Goal: Information Seeking & Learning: Learn about a topic

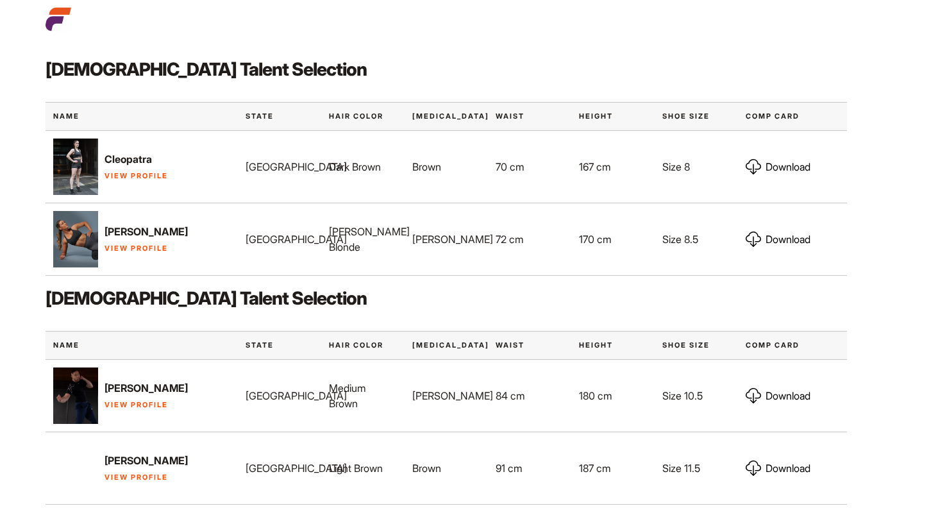
scroll to position [607, 0]
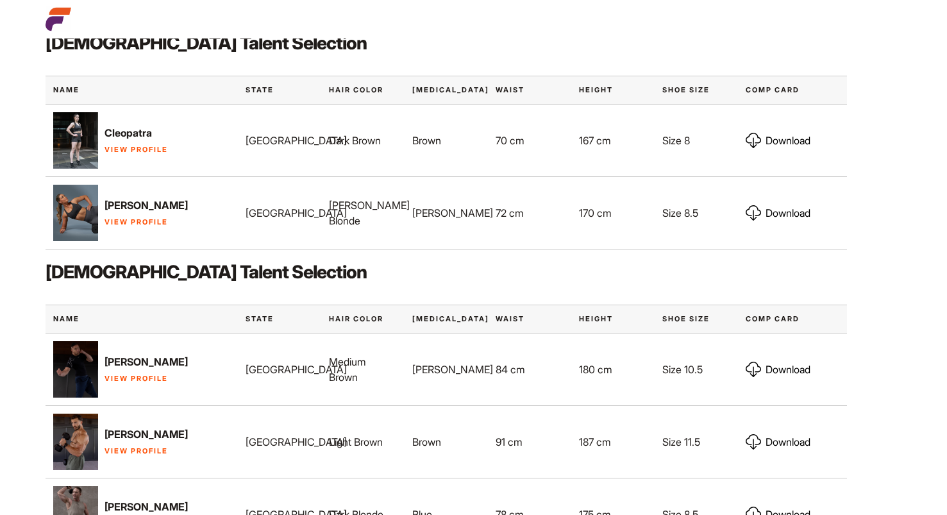
click at [134, 151] on link "View Profile" at bounding box center [135, 149] width 63 height 9
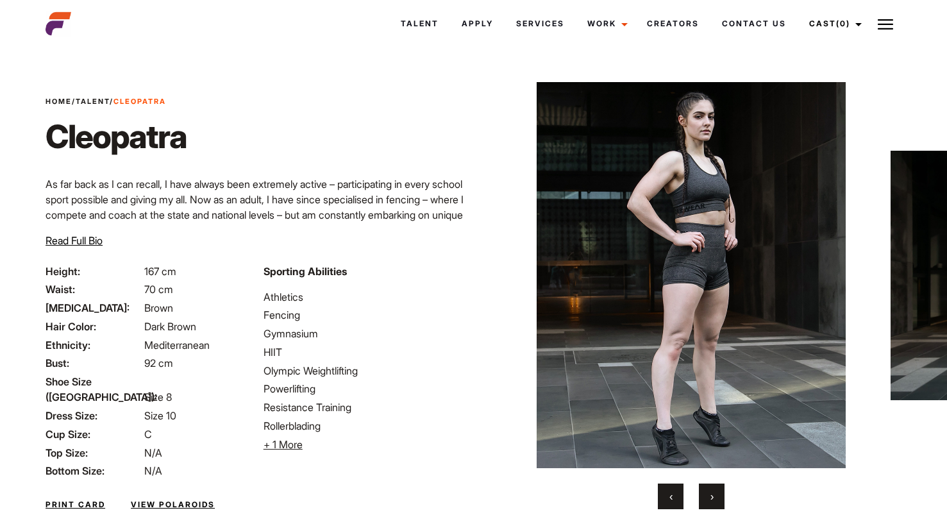
click at [710, 496] on span "›" at bounding box center [711, 496] width 3 height 13
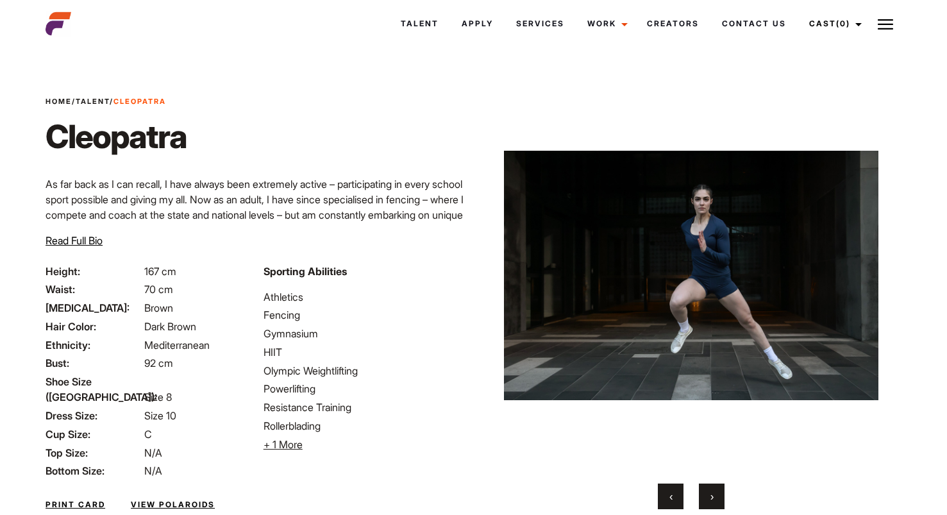
click at [710, 496] on span "›" at bounding box center [711, 496] width 3 height 13
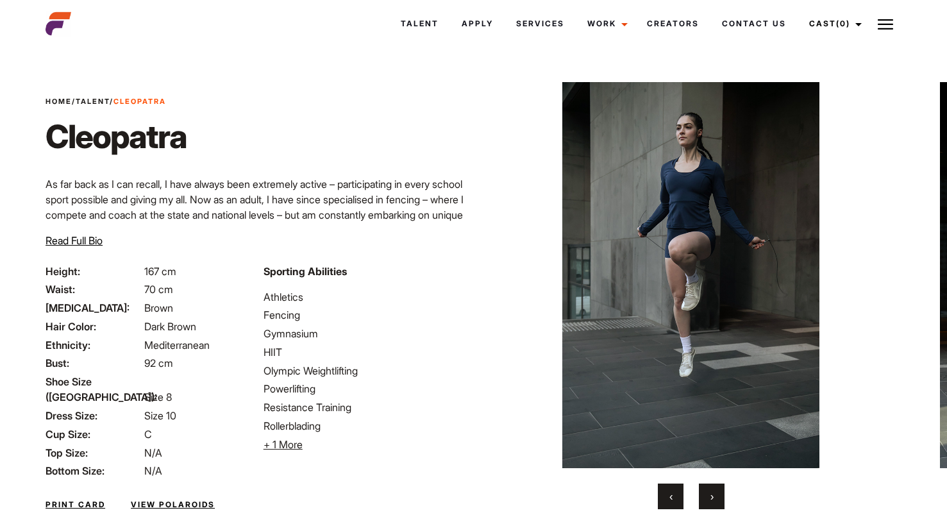
click at [710, 496] on span "›" at bounding box center [711, 496] width 3 height 13
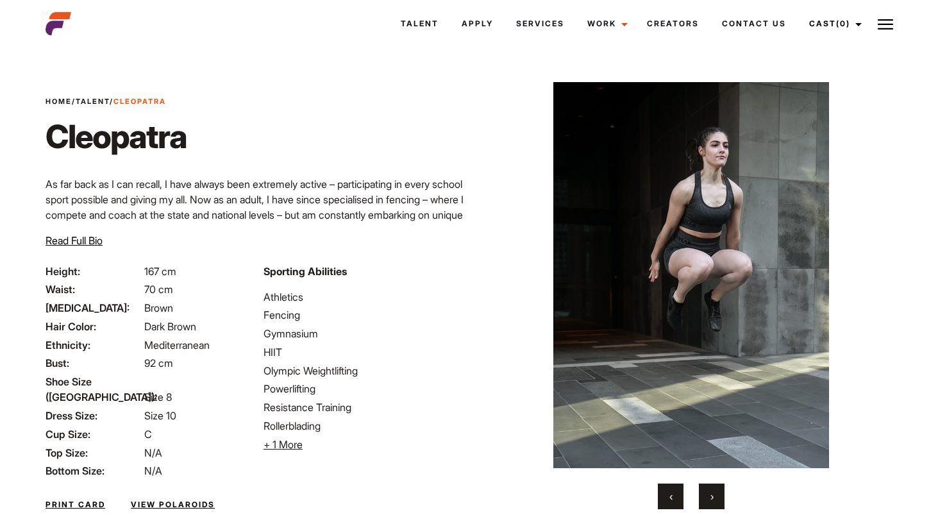
click at [710, 496] on span "›" at bounding box center [711, 496] width 3 height 13
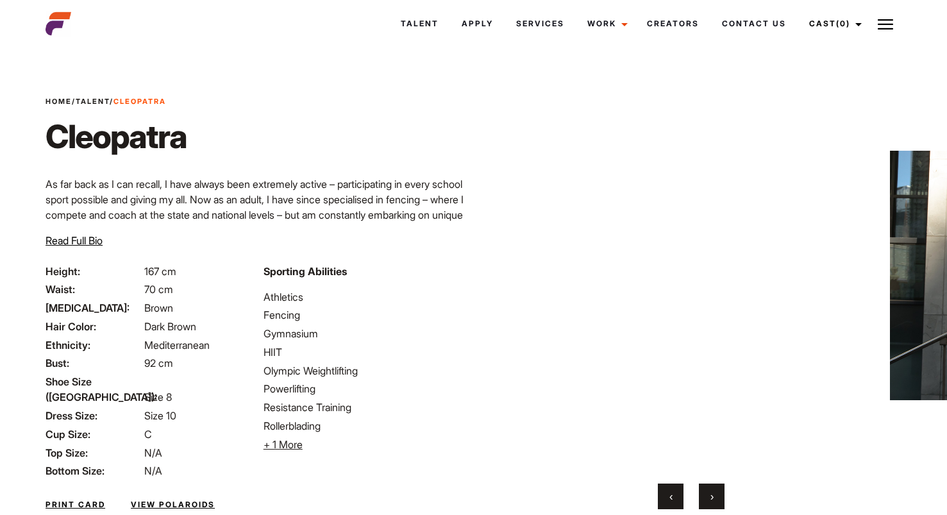
click at [710, 496] on span "›" at bounding box center [711, 496] width 3 height 13
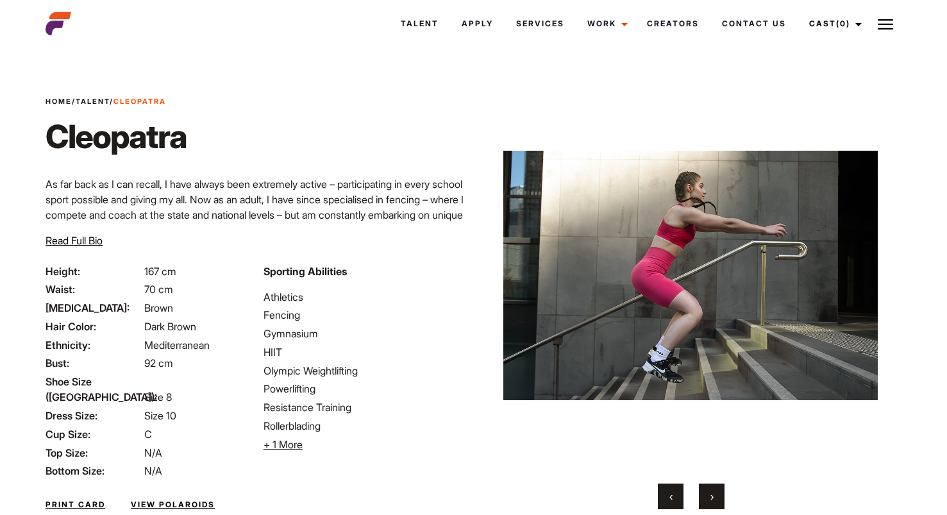
click at [710, 496] on span "›" at bounding box center [711, 496] width 3 height 13
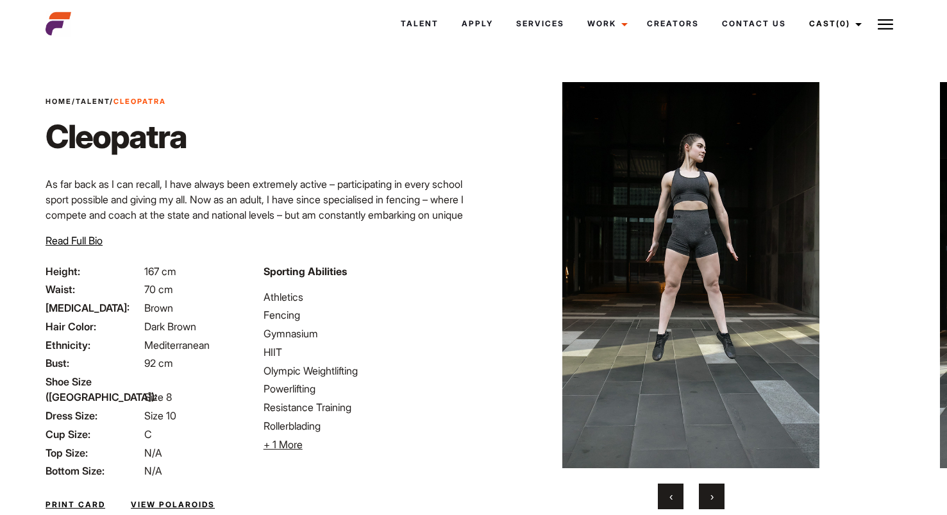
click at [710, 496] on span "›" at bounding box center [711, 496] width 3 height 13
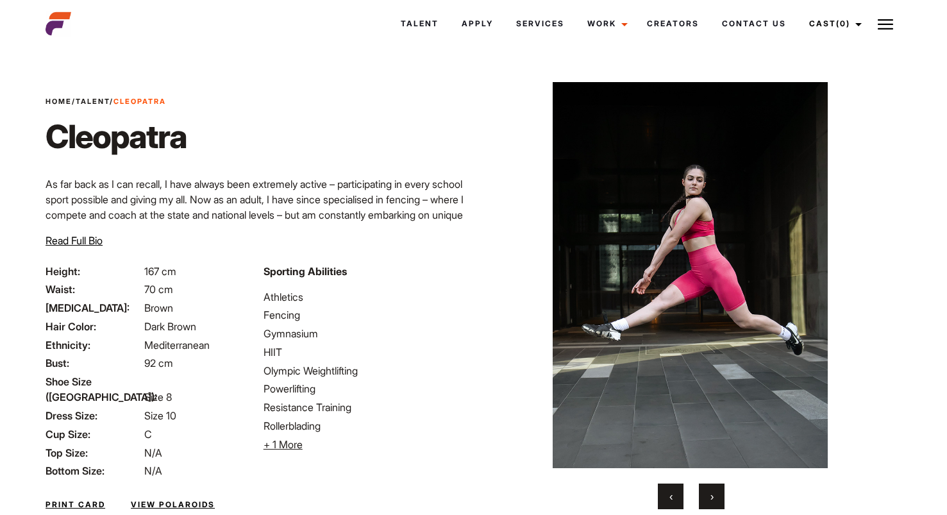
click at [710, 496] on span "›" at bounding box center [711, 496] width 3 height 13
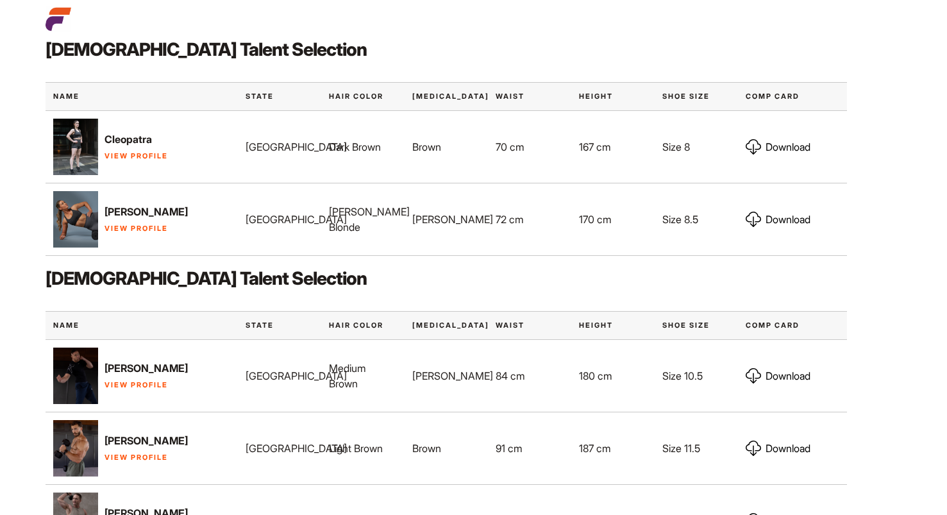
scroll to position [607, 0]
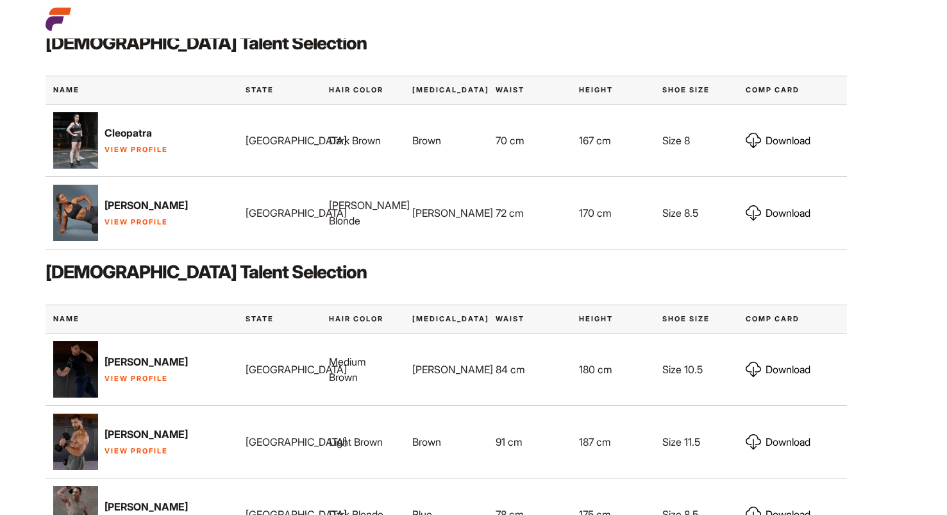
click at [124, 219] on link "View Profile" at bounding box center [135, 221] width 63 height 9
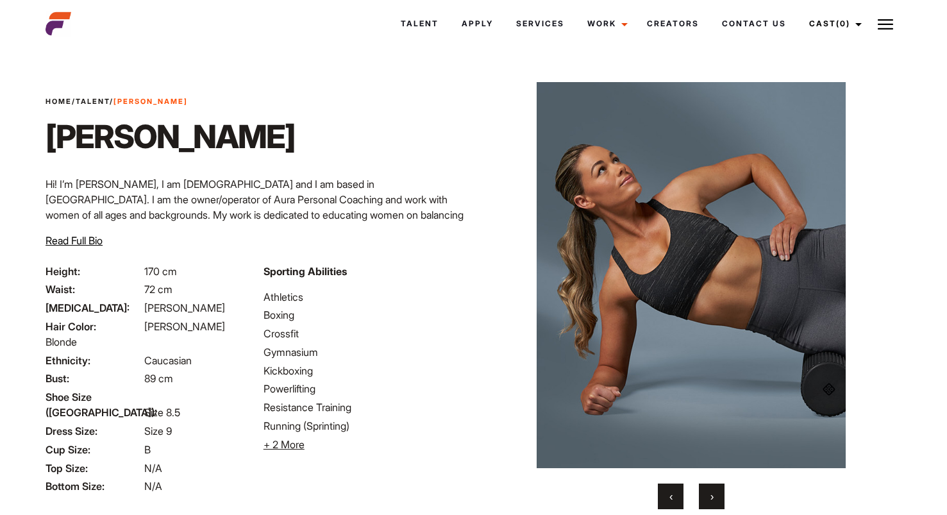
click at [714, 497] on button "›" at bounding box center [712, 496] width 26 height 26
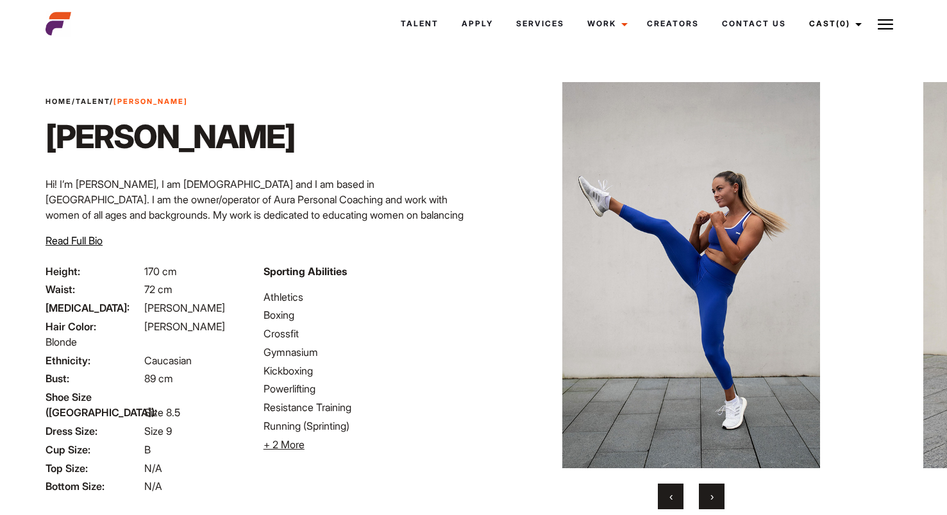
click at [714, 497] on button "›" at bounding box center [712, 496] width 26 height 26
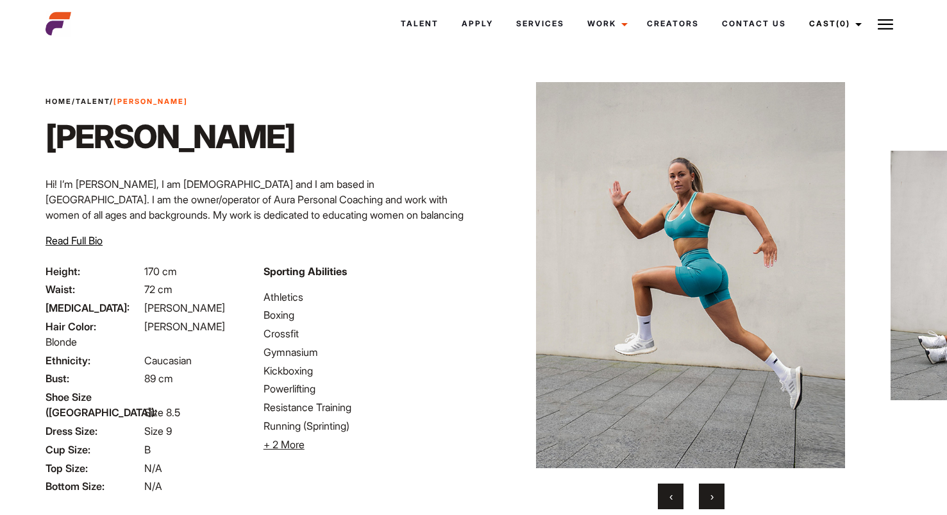
click at [714, 497] on button "›" at bounding box center [712, 496] width 26 height 26
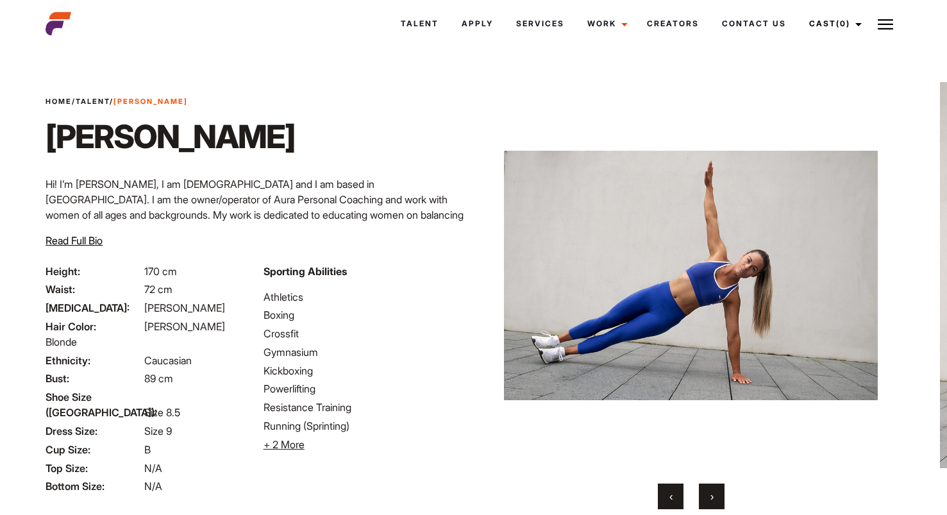
click at [714, 497] on button "›" at bounding box center [712, 496] width 26 height 26
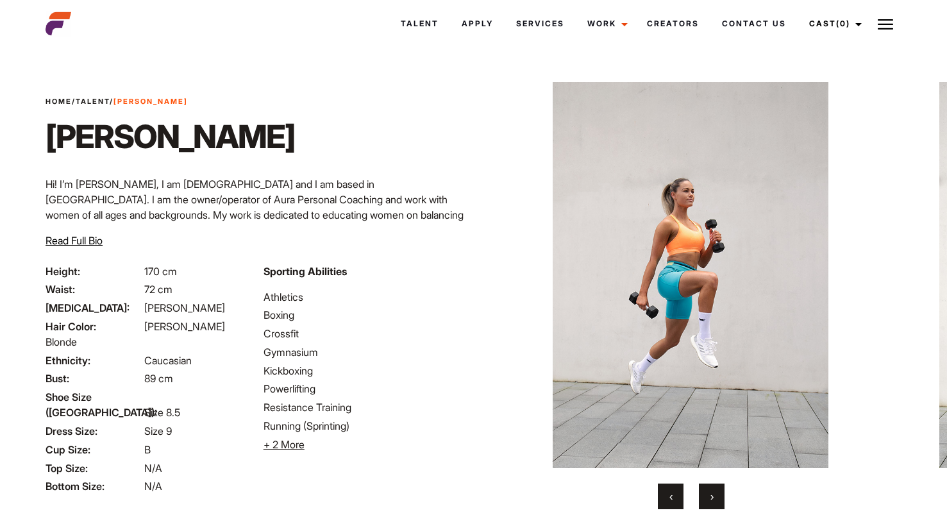
click at [714, 497] on button "›" at bounding box center [712, 496] width 26 height 26
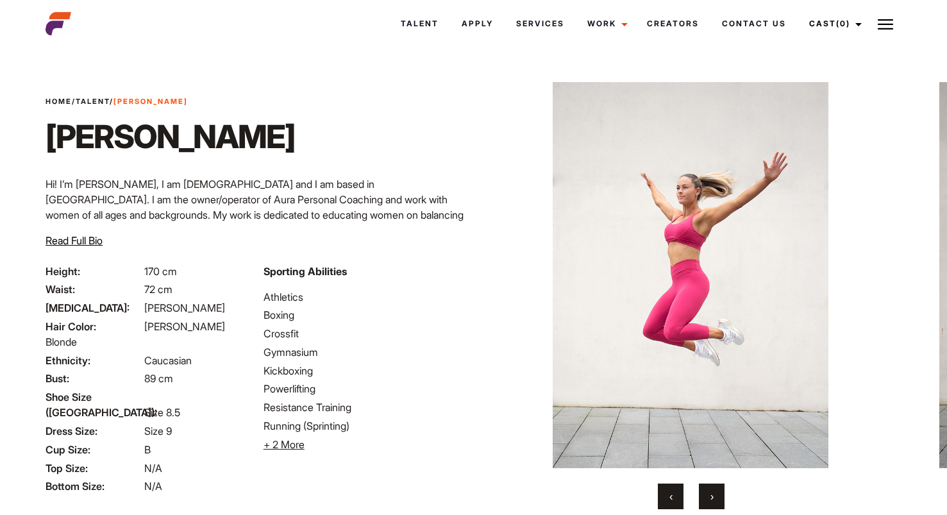
click at [714, 497] on button "›" at bounding box center [712, 496] width 26 height 26
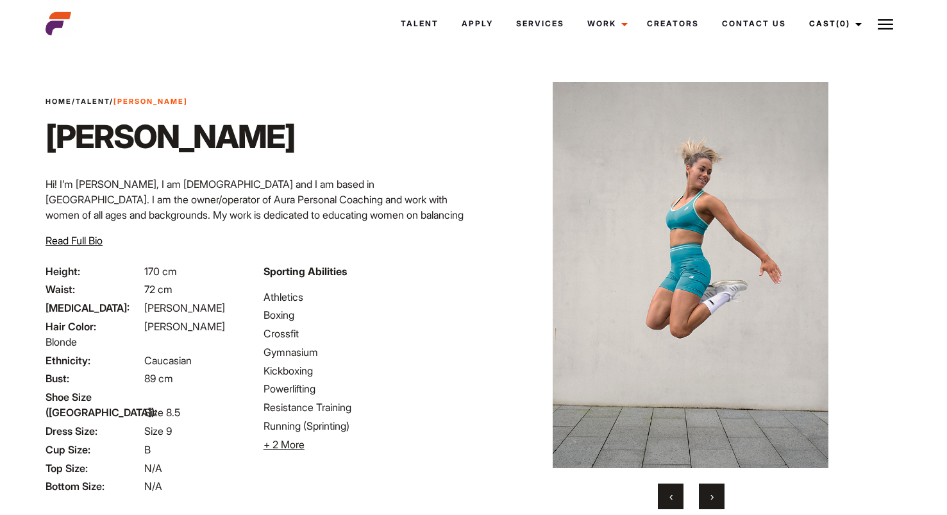
click at [714, 497] on button "›" at bounding box center [712, 496] width 26 height 26
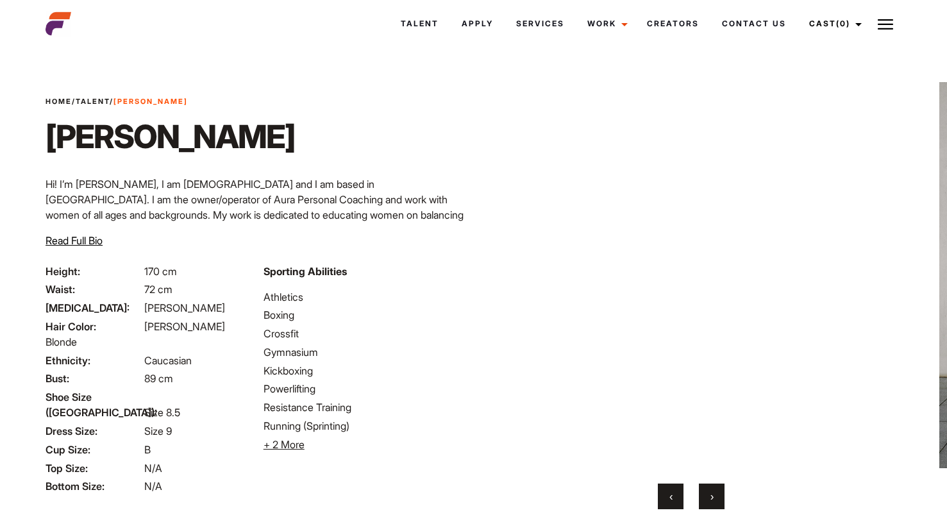
click at [714, 497] on button "›" at bounding box center [712, 496] width 26 height 26
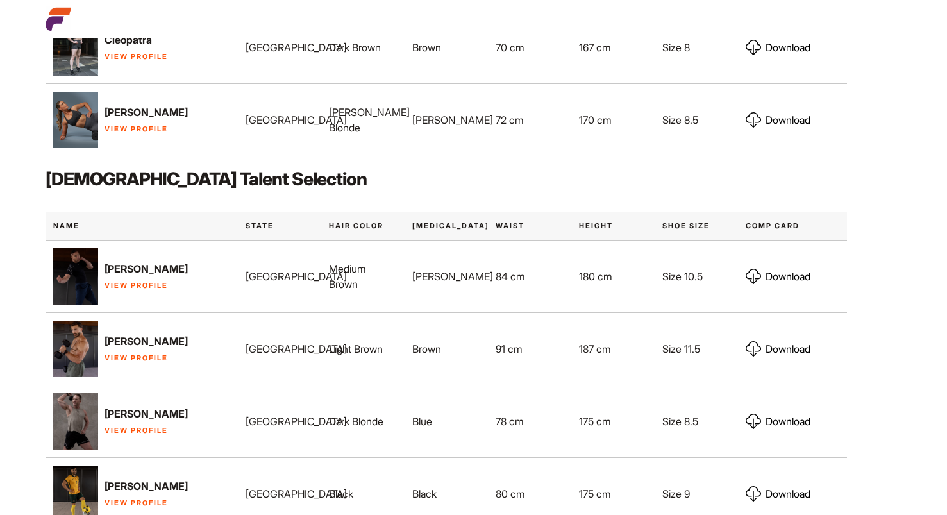
scroll to position [740, 0]
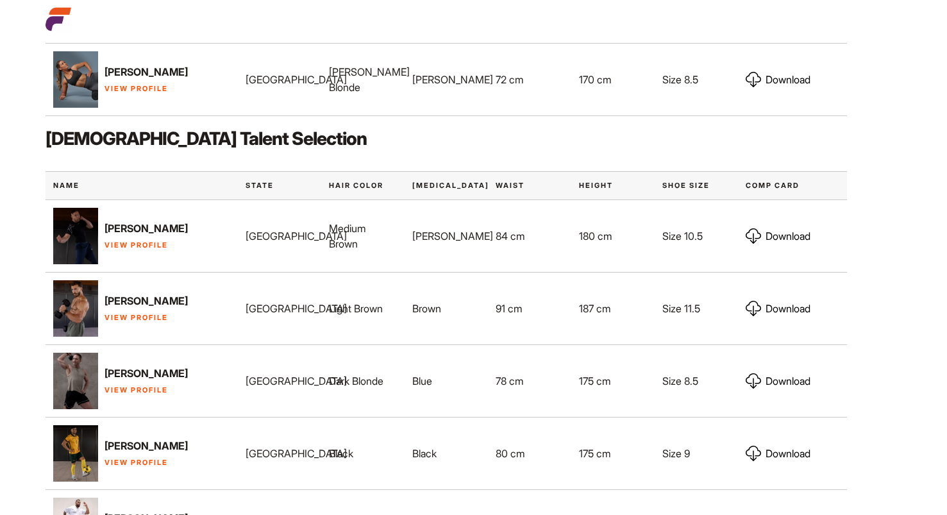
click at [124, 249] on link "View Profile" at bounding box center [135, 244] width 63 height 9
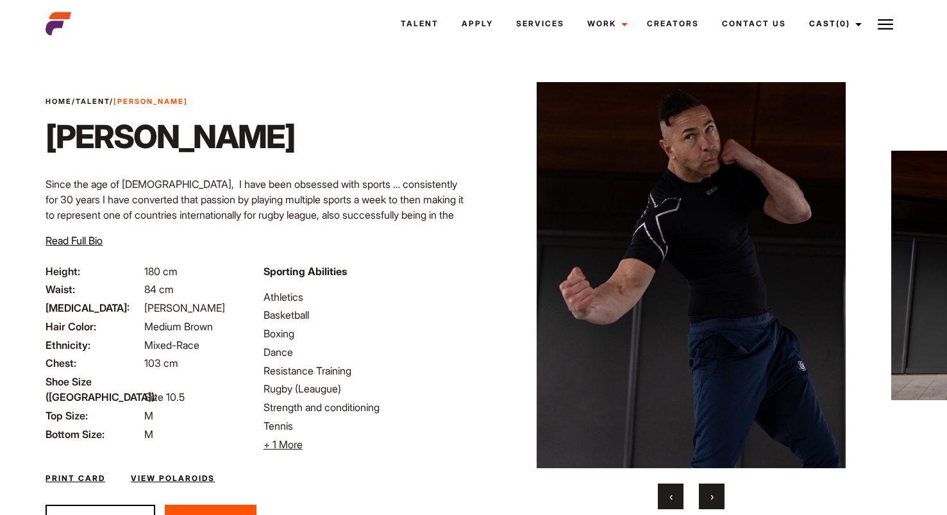
click at [712, 497] on span "›" at bounding box center [711, 496] width 3 height 13
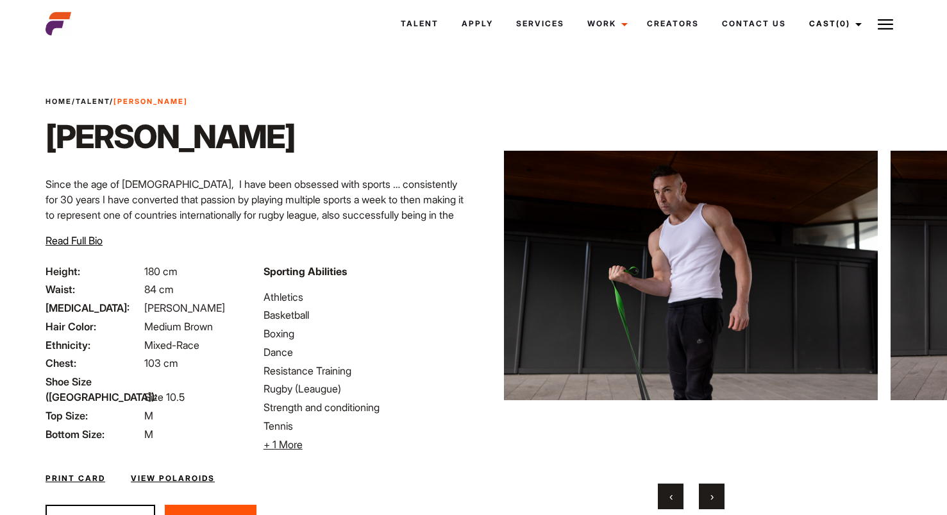
click at [712, 497] on span "›" at bounding box center [711, 496] width 3 height 13
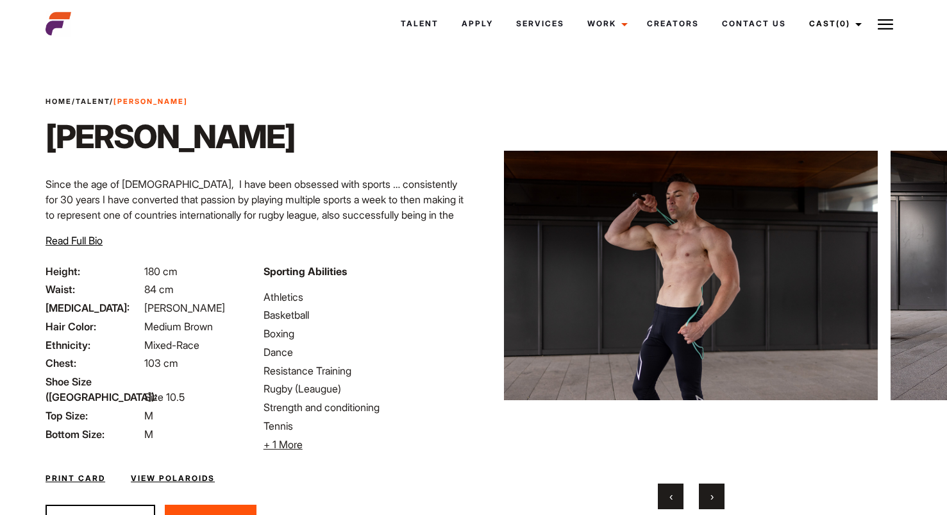
click at [712, 497] on span "›" at bounding box center [711, 496] width 3 height 13
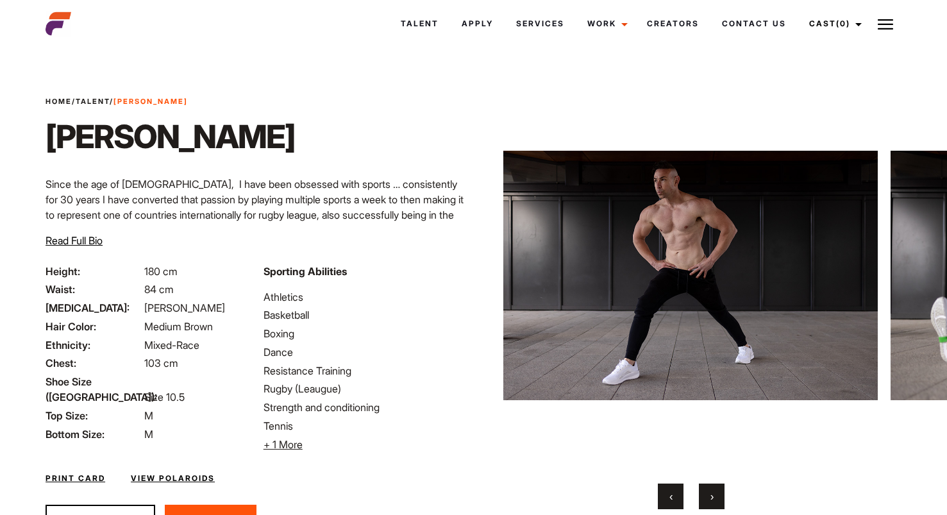
click at [712, 497] on span "›" at bounding box center [711, 496] width 3 height 13
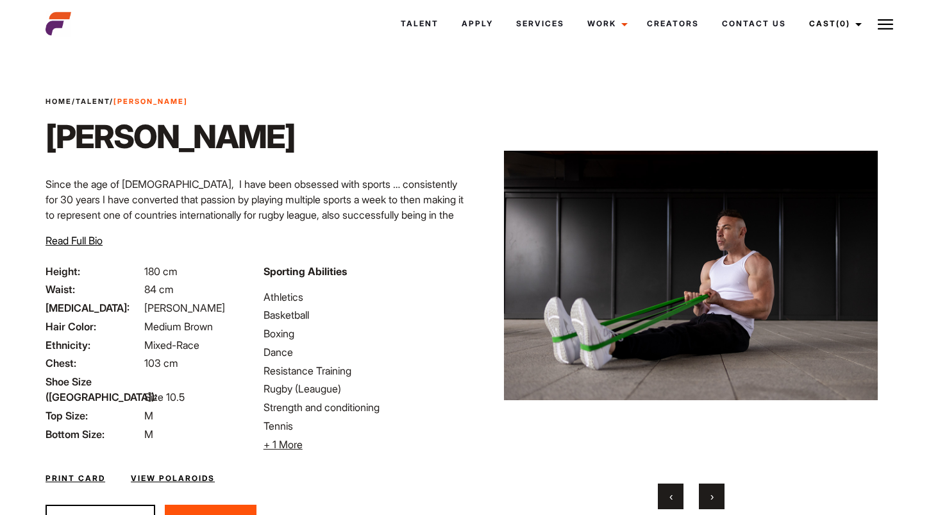
click at [712, 497] on span "›" at bounding box center [711, 496] width 3 height 13
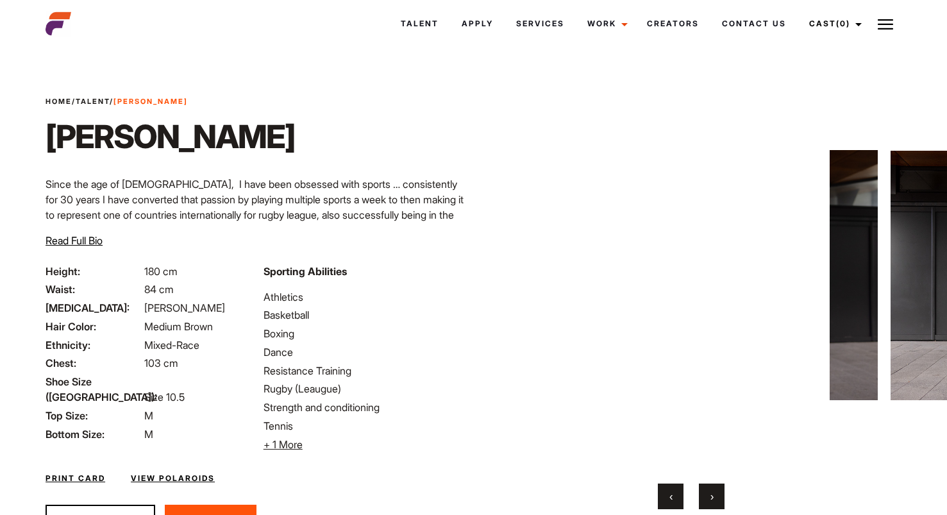
click at [712, 497] on span "›" at bounding box center [711, 496] width 3 height 13
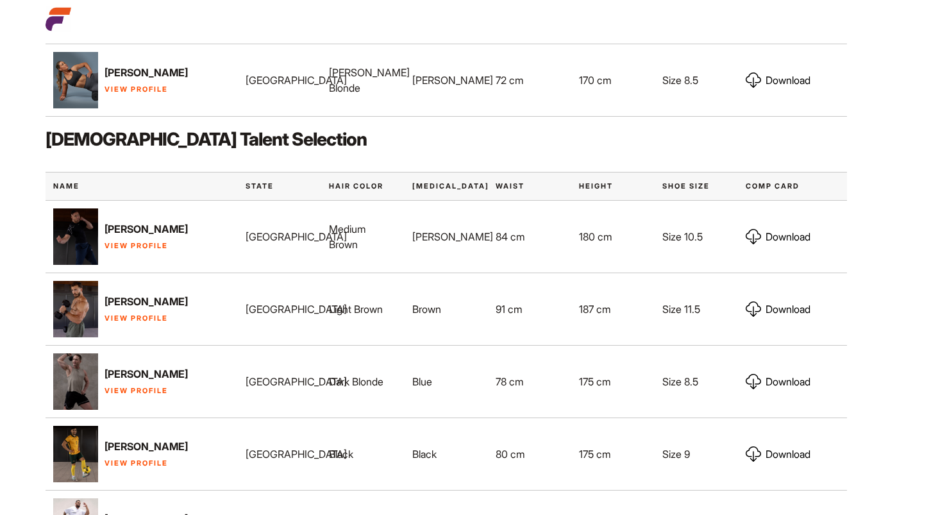
scroll to position [740, 0]
click at [147, 322] on link "View Profile" at bounding box center [135, 317] width 63 height 9
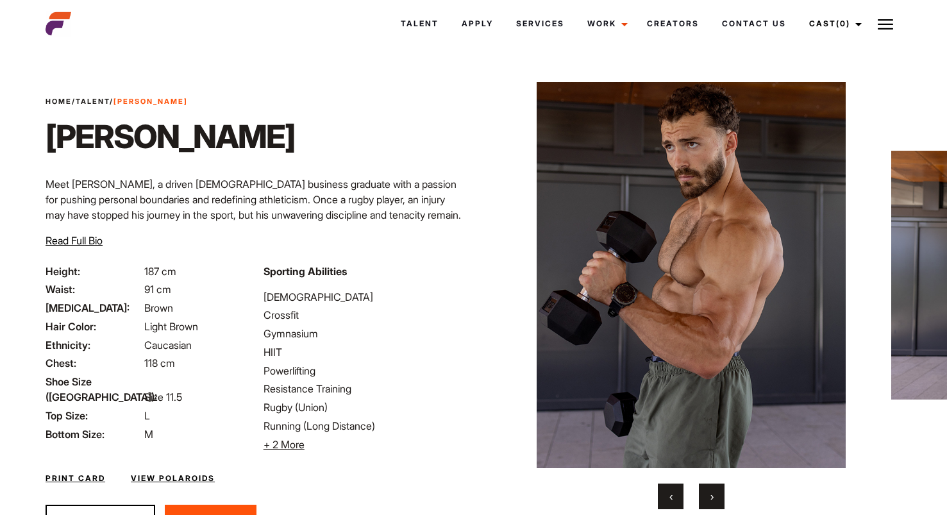
click at [714, 492] on button "›" at bounding box center [712, 496] width 26 height 26
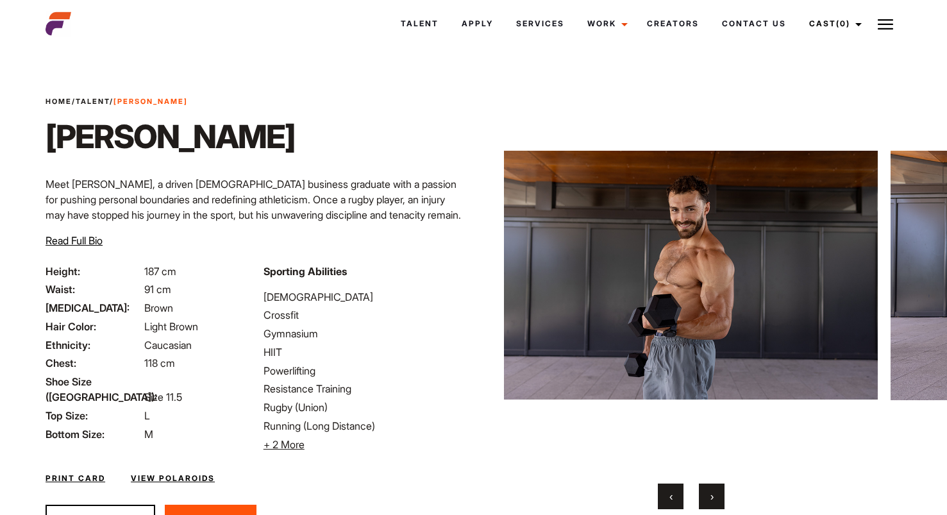
click at [714, 492] on button "›" at bounding box center [712, 496] width 26 height 26
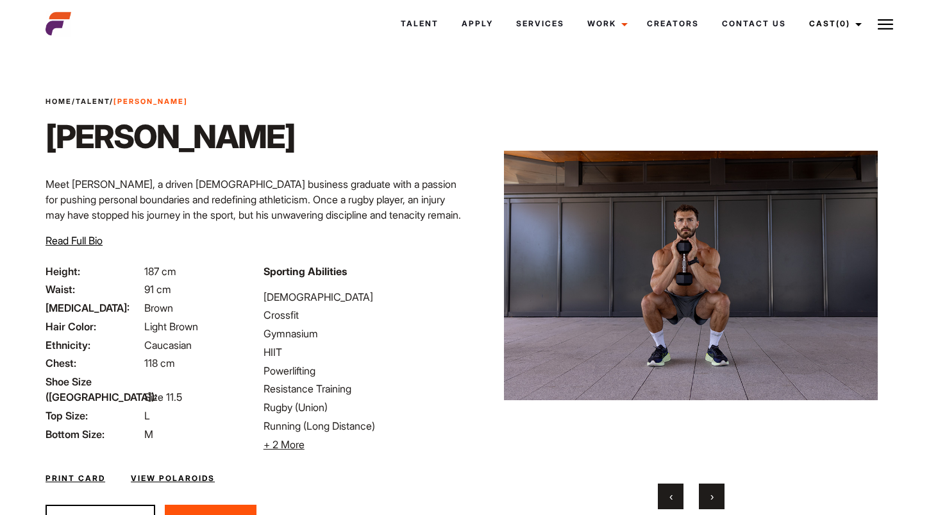
click at [714, 492] on button "›" at bounding box center [712, 496] width 26 height 26
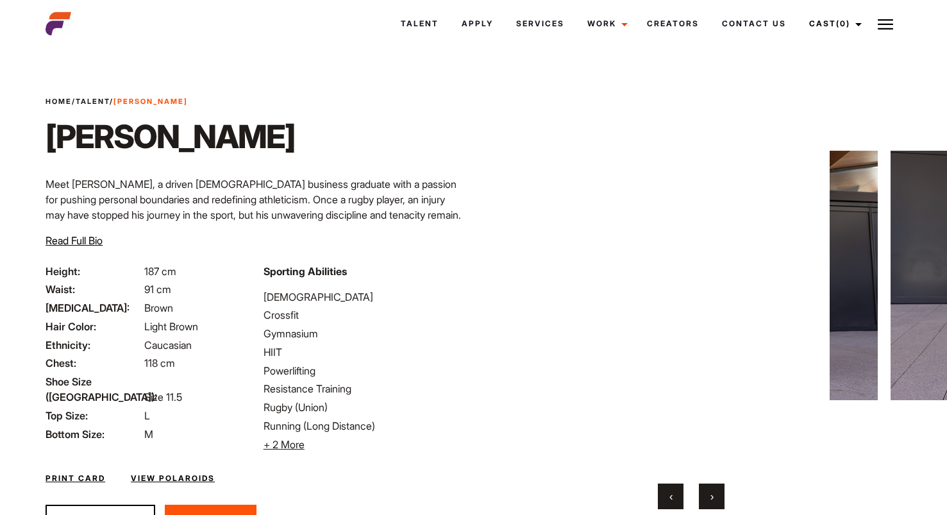
click at [714, 492] on button "›" at bounding box center [712, 496] width 26 height 26
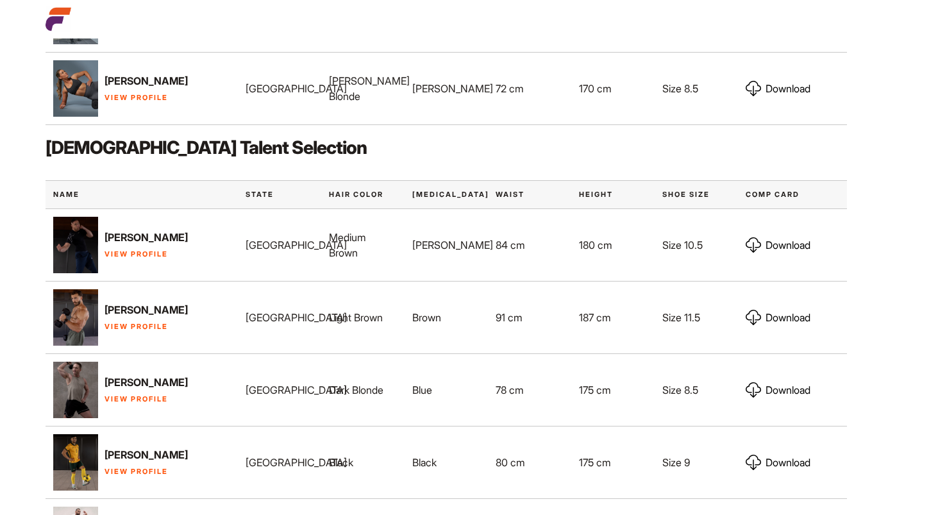
scroll to position [740, 0]
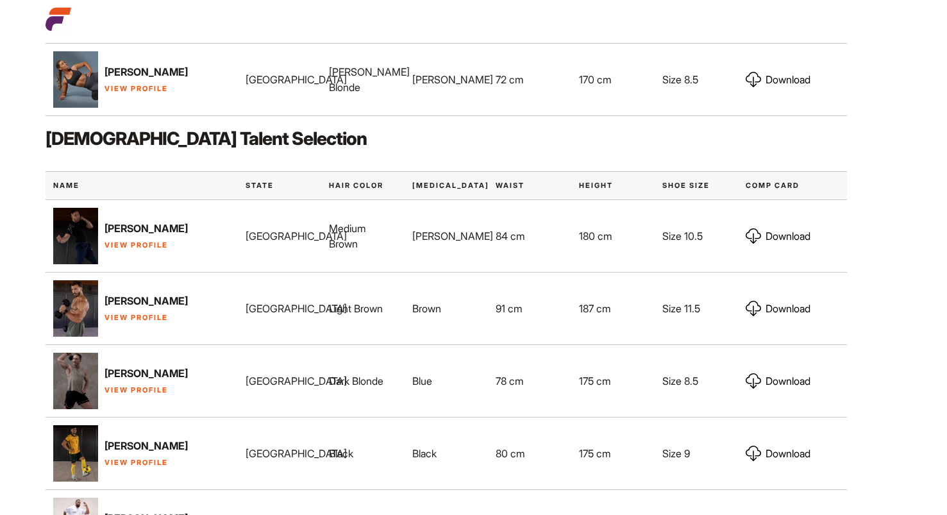
click at [135, 394] on link "View Profile" at bounding box center [135, 389] width 63 height 9
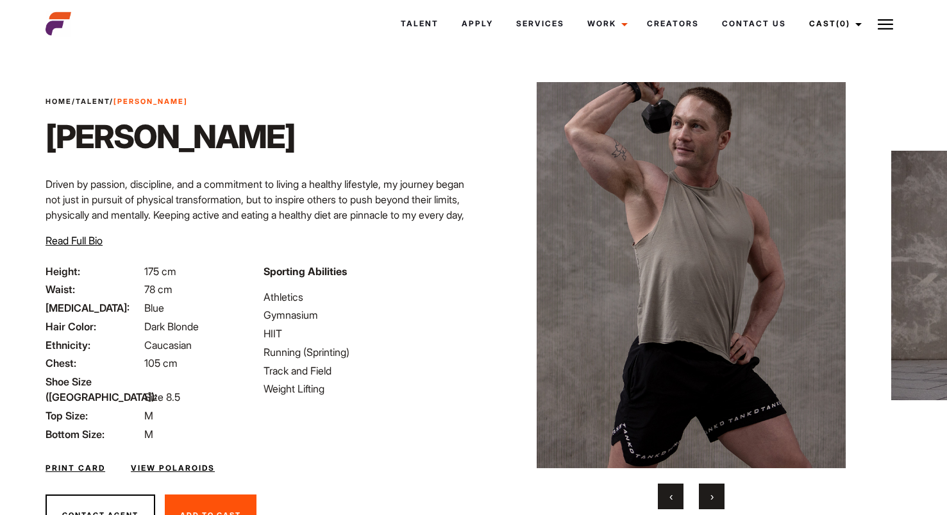
click at [707, 497] on button "›" at bounding box center [712, 496] width 26 height 26
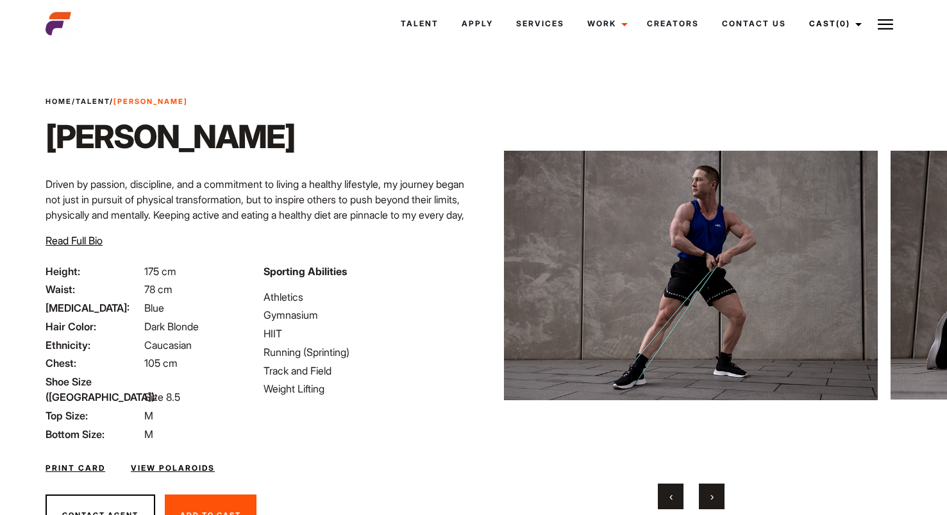
click at [707, 497] on button "›" at bounding box center [712, 496] width 26 height 26
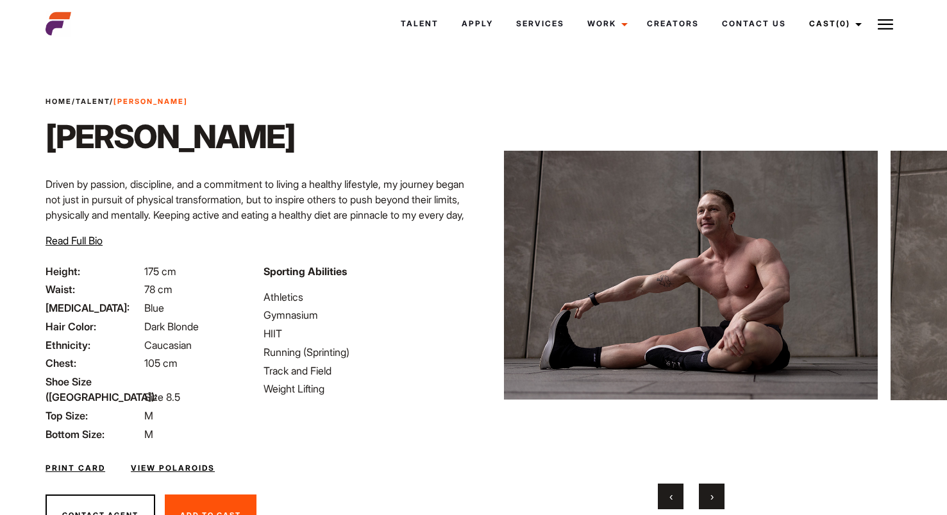
click at [707, 497] on button "›" at bounding box center [712, 496] width 26 height 26
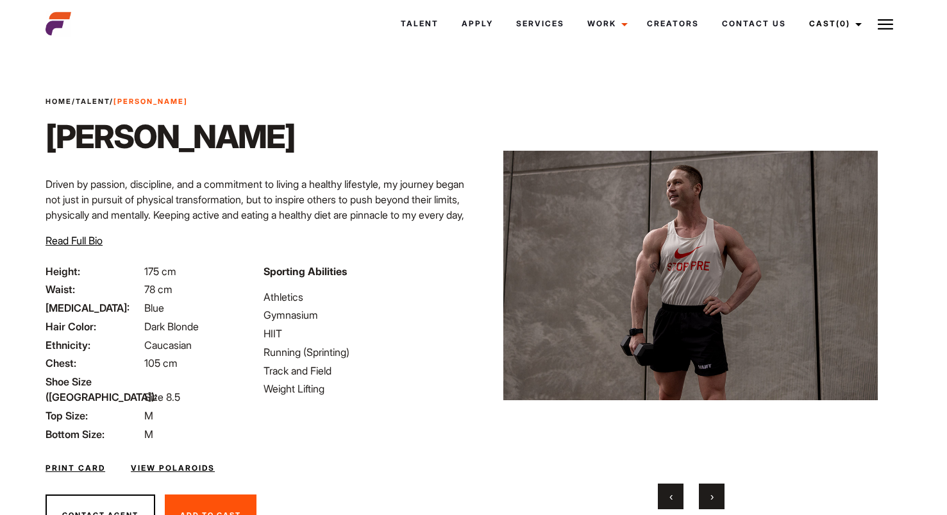
click at [707, 497] on button "›" at bounding box center [712, 496] width 26 height 26
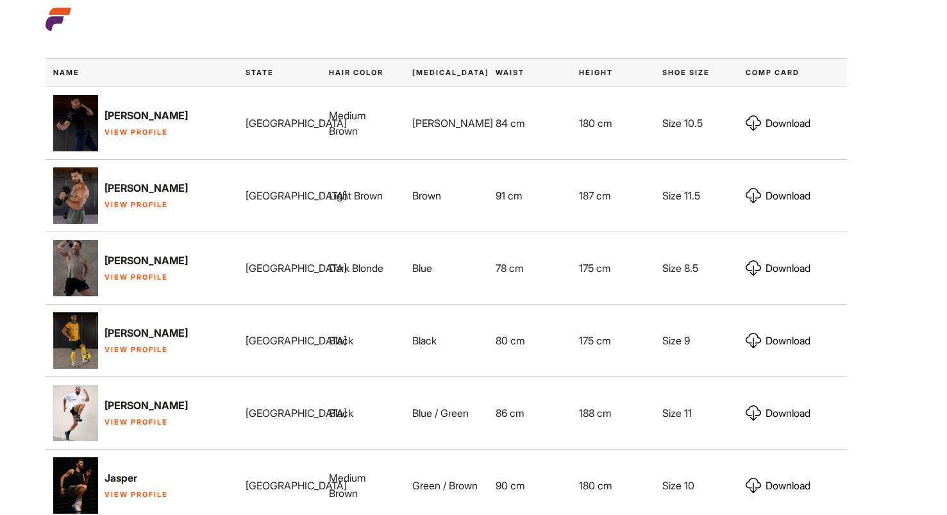
scroll to position [899, 0]
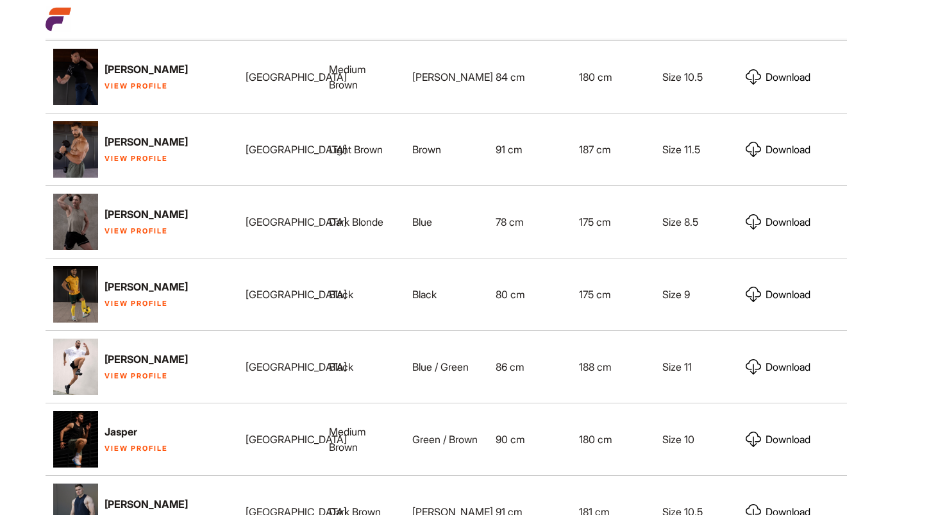
click at [122, 308] on link "View Profile" at bounding box center [135, 303] width 63 height 9
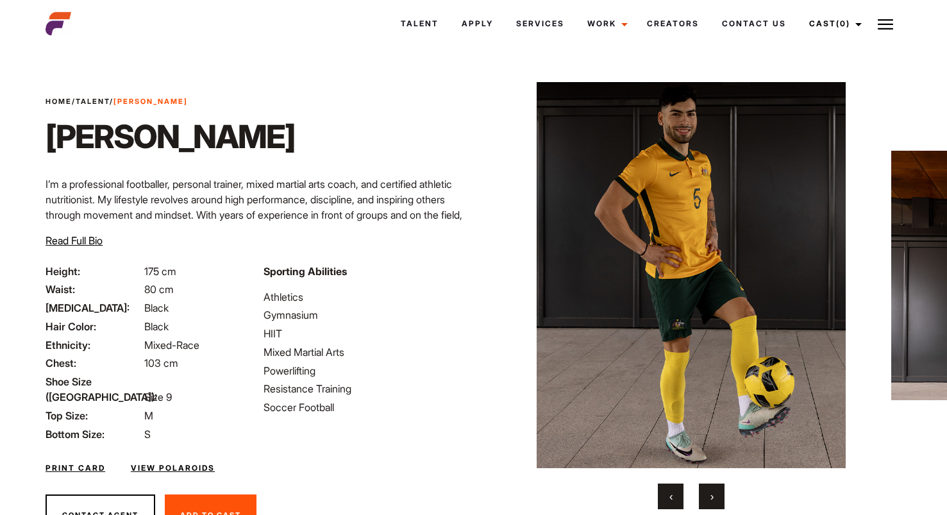
click at [717, 496] on button "›" at bounding box center [712, 496] width 26 height 26
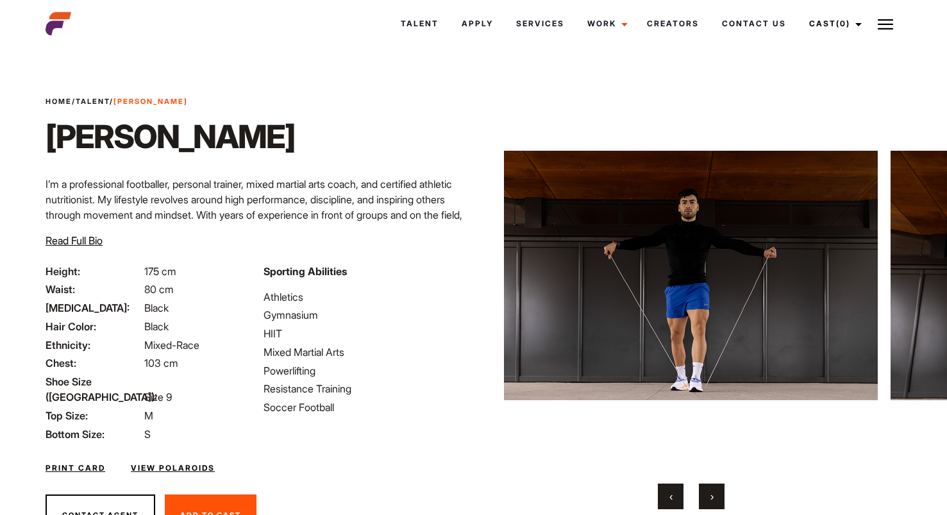
click at [717, 496] on button "›" at bounding box center [712, 496] width 26 height 26
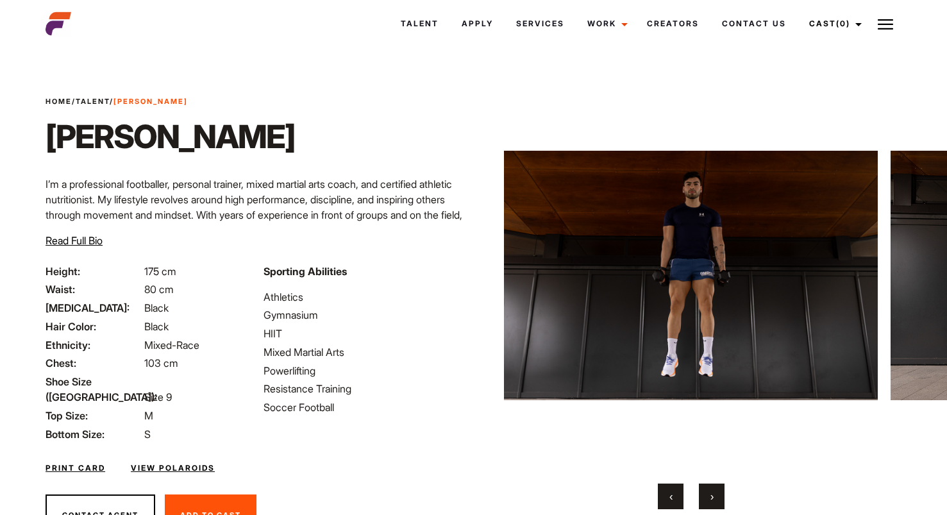
click at [717, 496] on button "›" at bounding box center [712, 496] width 26 height 26
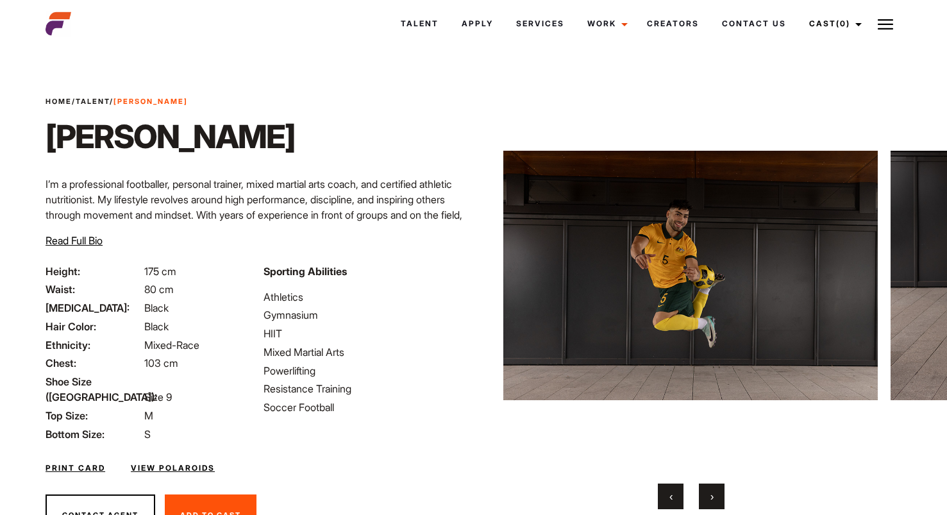
click at [717, 496] on button "›" at bounding box center [712, 496] width 26 height 26
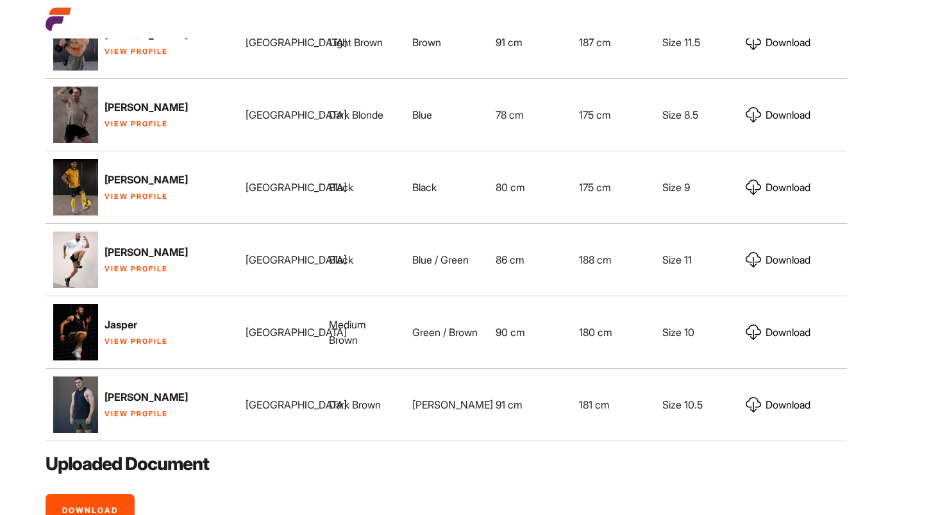
scroll to position [1022, 0]
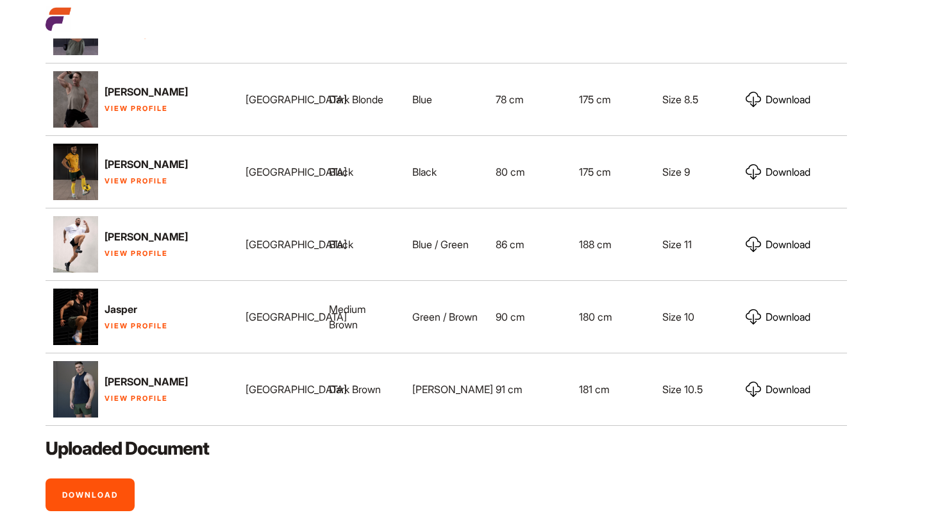
click at [142, 258] on link "View Profile" at bounding box center [135, 253] width 63 height 9
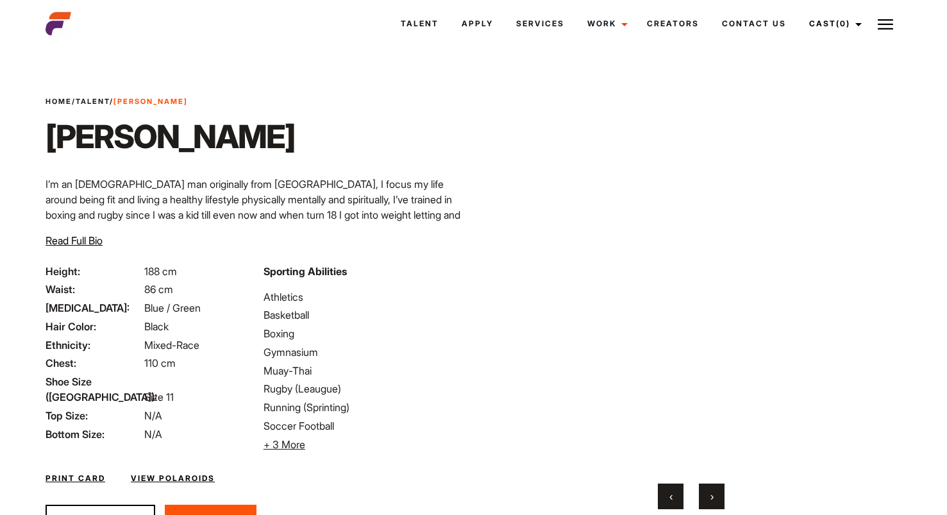
click at [712, 498] on span "›" at bounding box center [711, 496] width 3 height 13
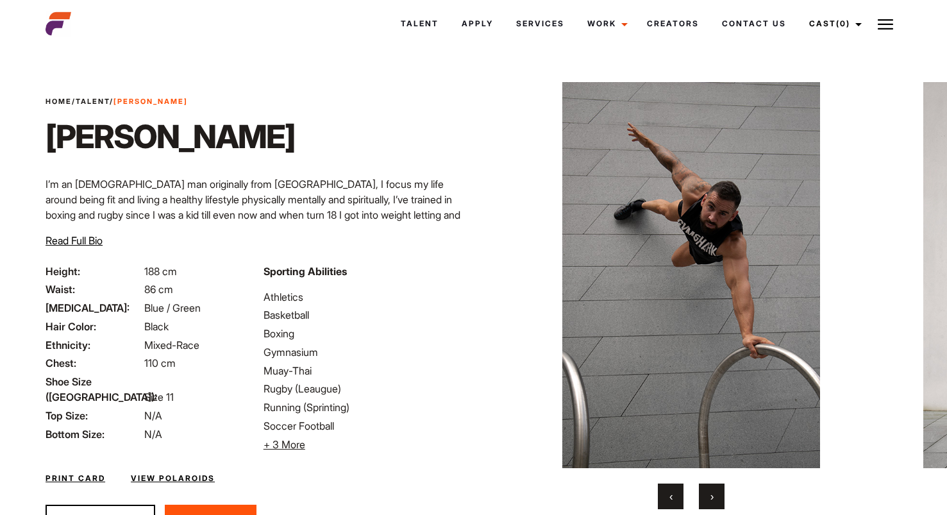
click at [712, 498] on span "›" at bounding box center [711, 496] width 3 height 13
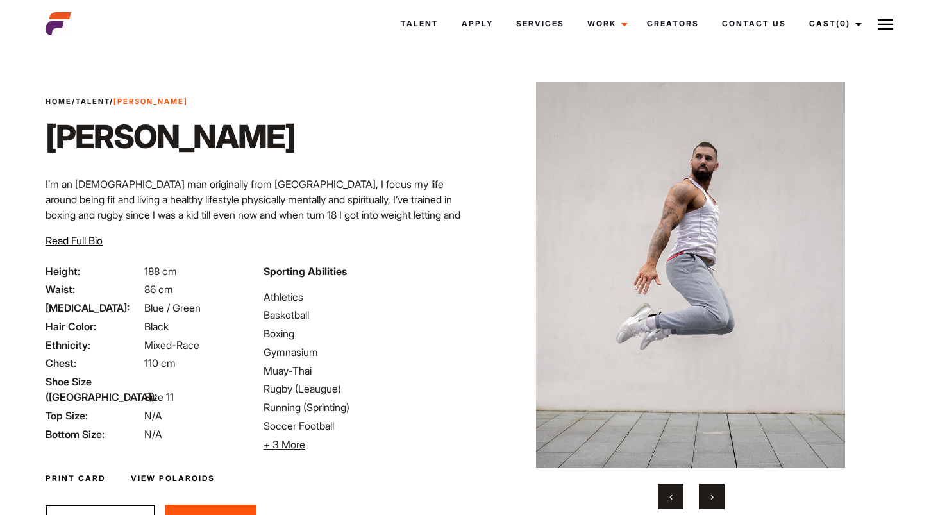
click at [712, 498] on span "›" at bounding box center [711, 496] width 3 height 13
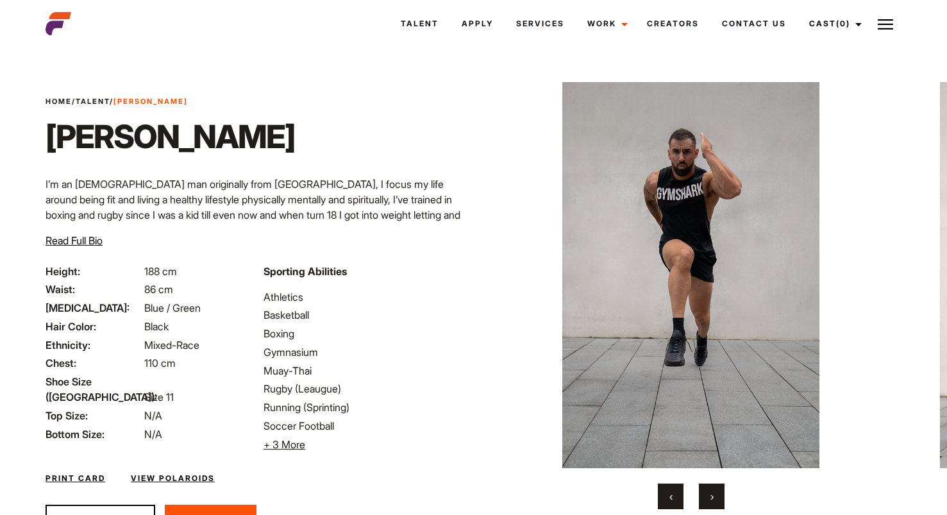
click at [712, 498] on span "›" at bounding box center [711, 496] width 3 height 13
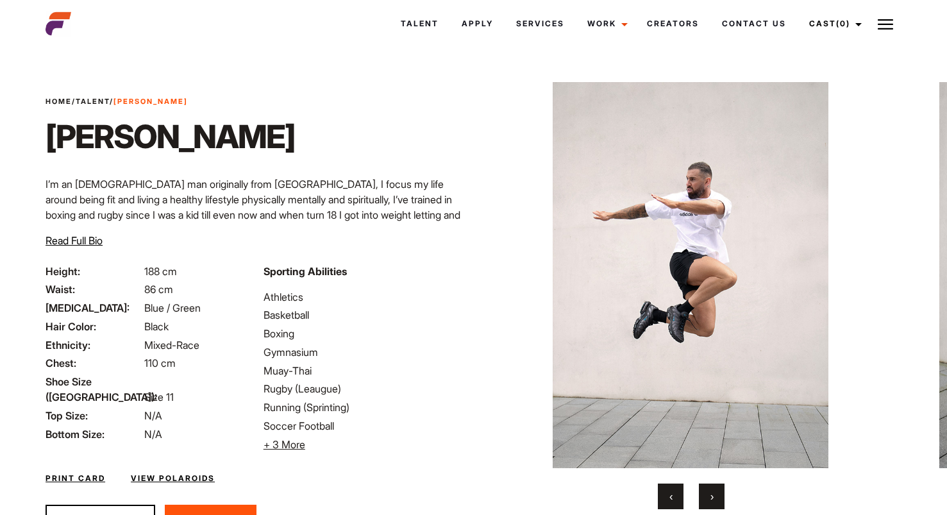
click at [712, 498] on span "›" at bounding box center [711, 496] width 3 height 13
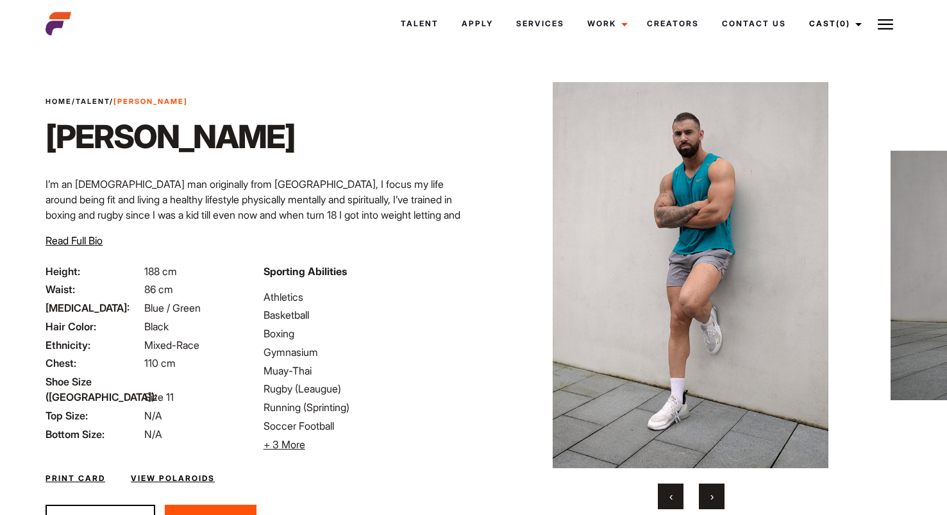
click at [712, 498] on span "›" at bounding box center [711, 496] width 3 height 13
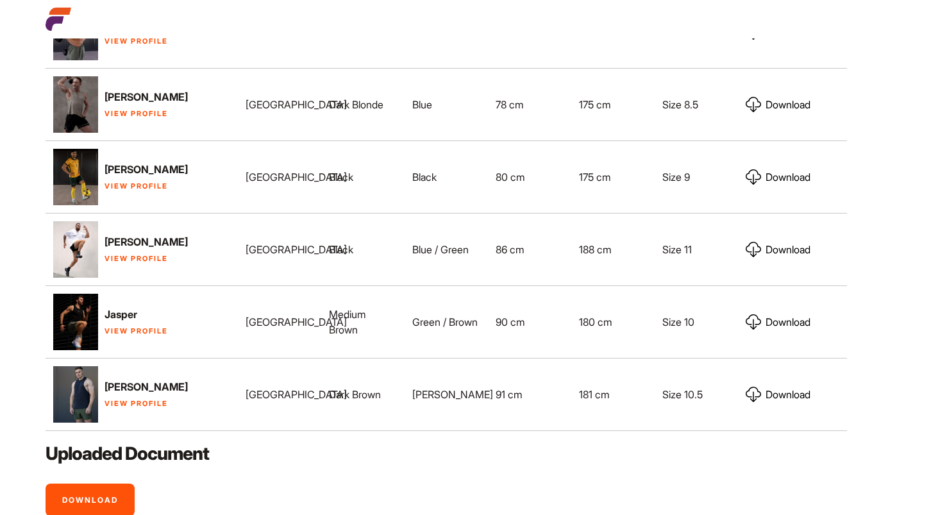
scroll to position [1022, 0]
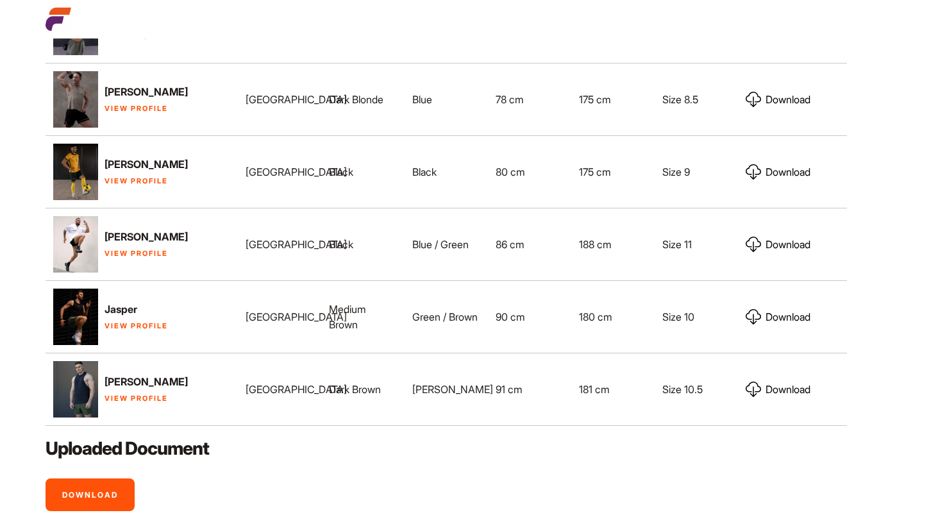
click at [135, 403] on link "View Profile" at bounding box center [135, 398] width 63 height 9
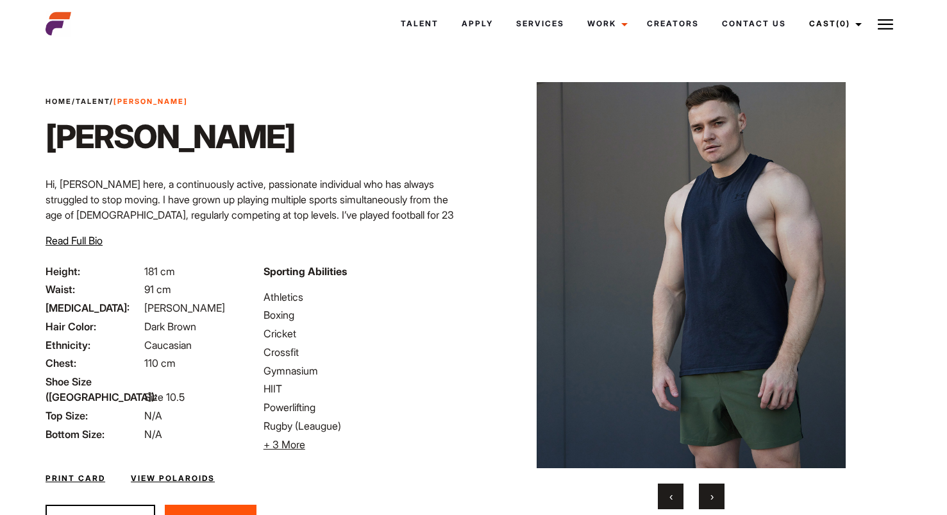
click at [706, 493] on button "›" at bounding box center [712, 496] width 26 height 26
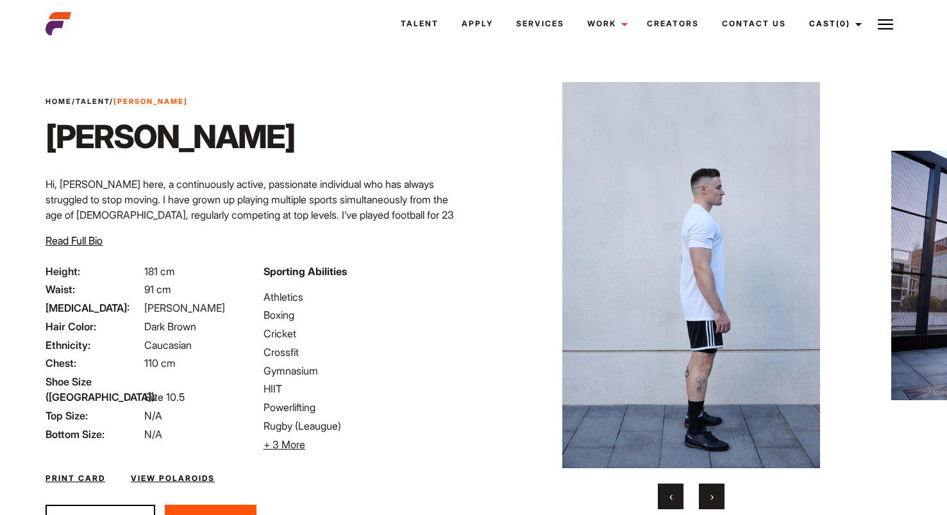
click at [706, 493] on button "›" at bounding box center [712, 496] width 26 height 26
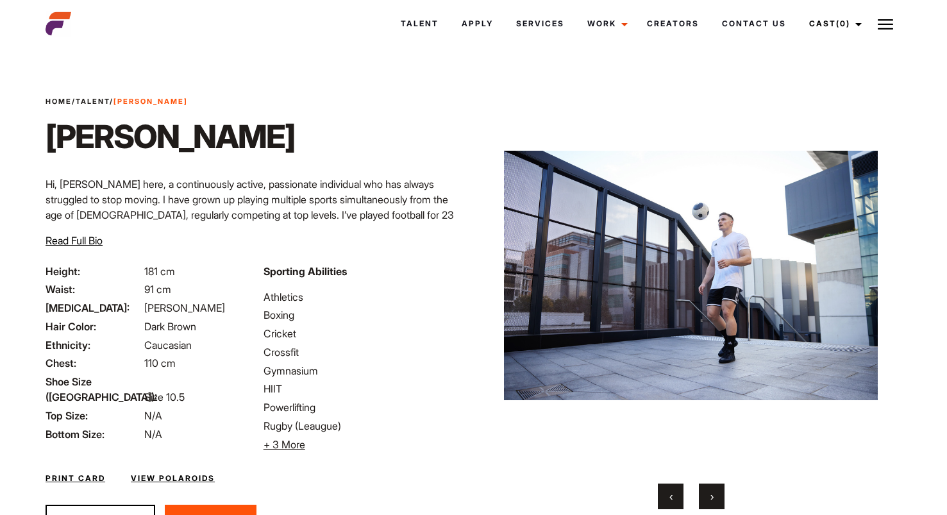
click at [706, 493] on button "›" at bounding box center [712, 496] width 26 height 26
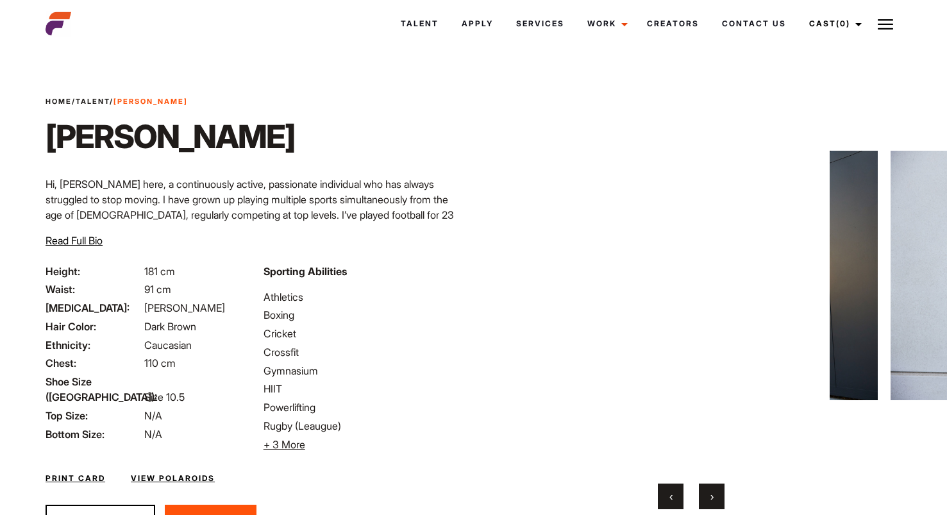
click at [706, 493] on button "›" at bounding box center [712, 496] width 26 height 26
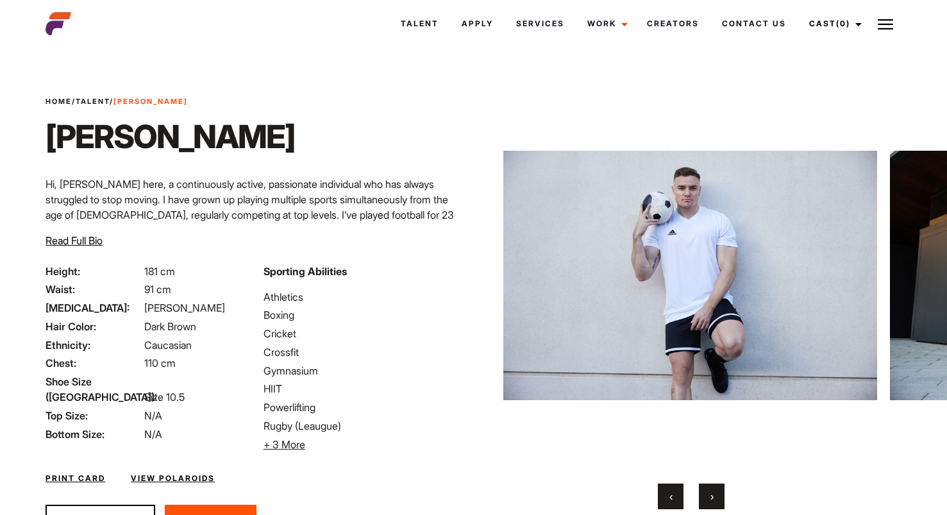
click at [706, 493] on button "›" at bounding box center [712, 496] width 26 height 26
